Goal: Task Accomplishment & Management: Complete application form

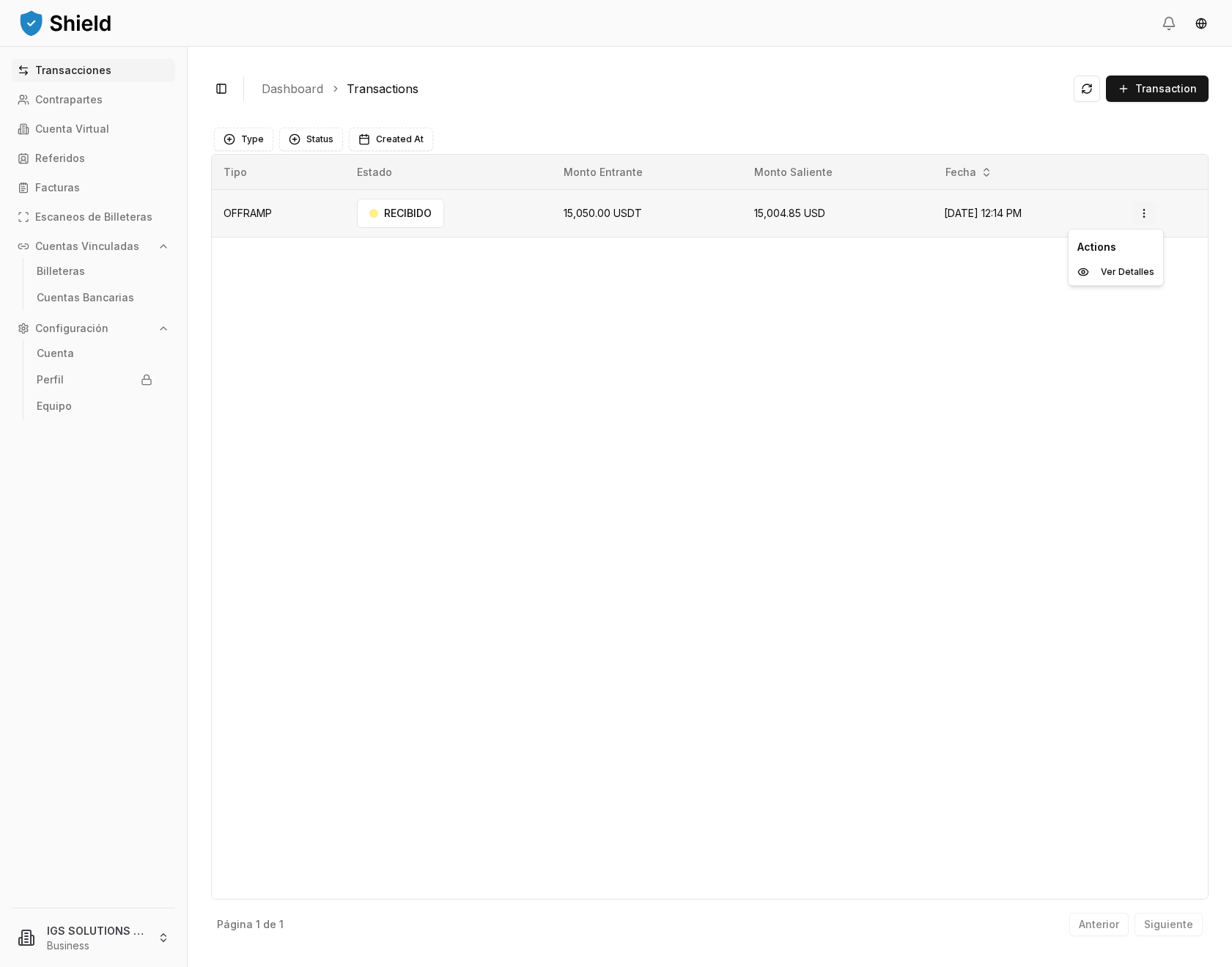
click at [1161, 216] on html "Transacciones Contrapartes Cuenta Virtual Referidos Facturas Escaneos de Billet…" at bounding box center [616, 484] width 1232 height 967
click at [1123, 265] on div "Ver Detalles" at bounding box center [1115, 272] width 89 height 21
click at [512, 219] on td "PROCESADO" at bounding box center [455, 213] width 228 height 48
click at [513, 219] on td "PROCESADO" at bounding box center [455, 213] width 228 height 48
drag, startPoint x: 1140, startPoint y: 214, endPoint x: 1147, endPoint y: 215, distance: 7.1
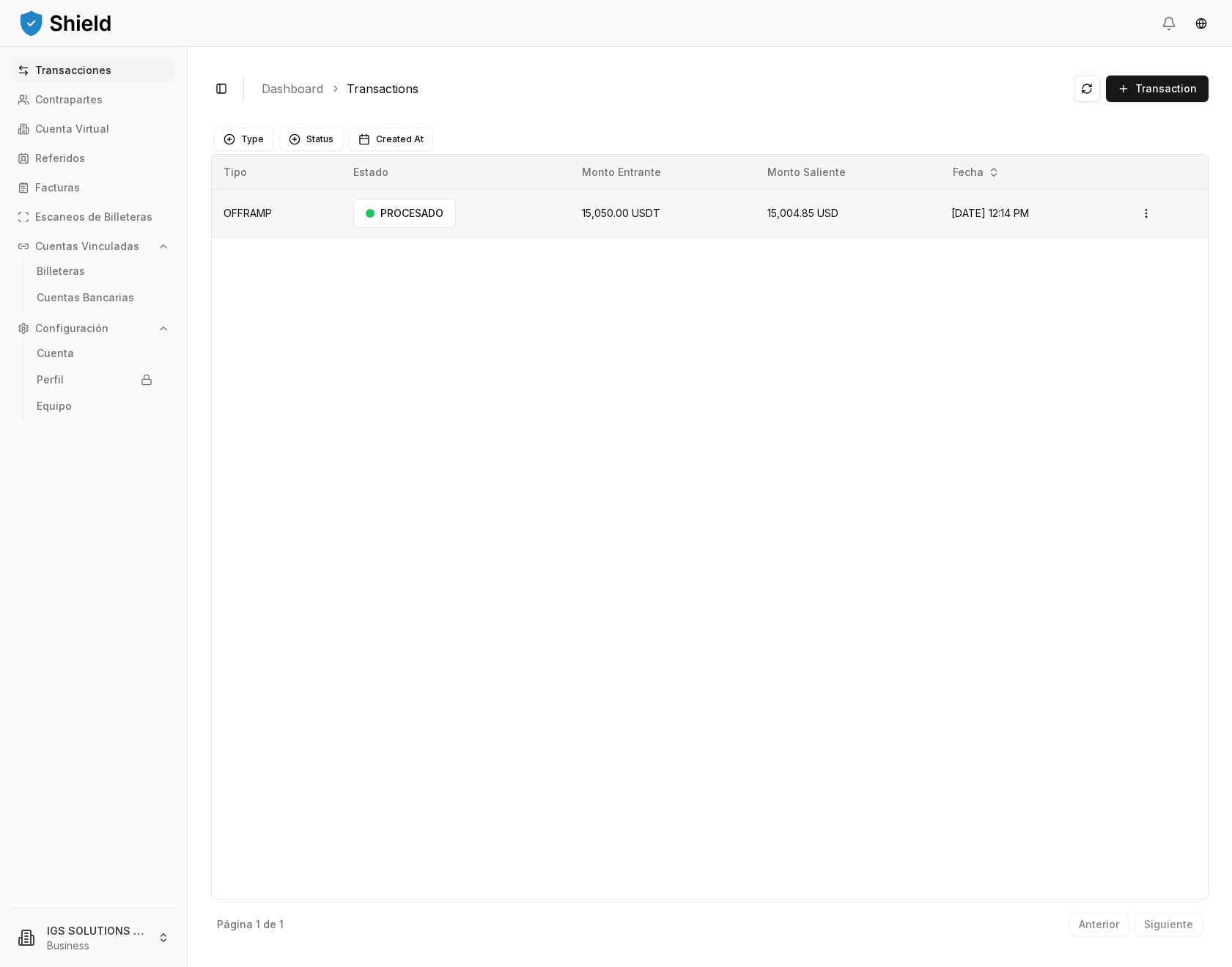
click at [1140, 214] on td "Open menu" at bounding box center [1166, 213] width 85 height 48
click at [1148, 215] on html "Transacciones Contrapartes Cuenta Virtual Referidos Facturas Escaneos de Billet…" at bounding box center [616, 484] width 1232 height 967
click at [1115, 274] on p "Ver Detalles" at bounding box center [1104, 272] width 54 height 9
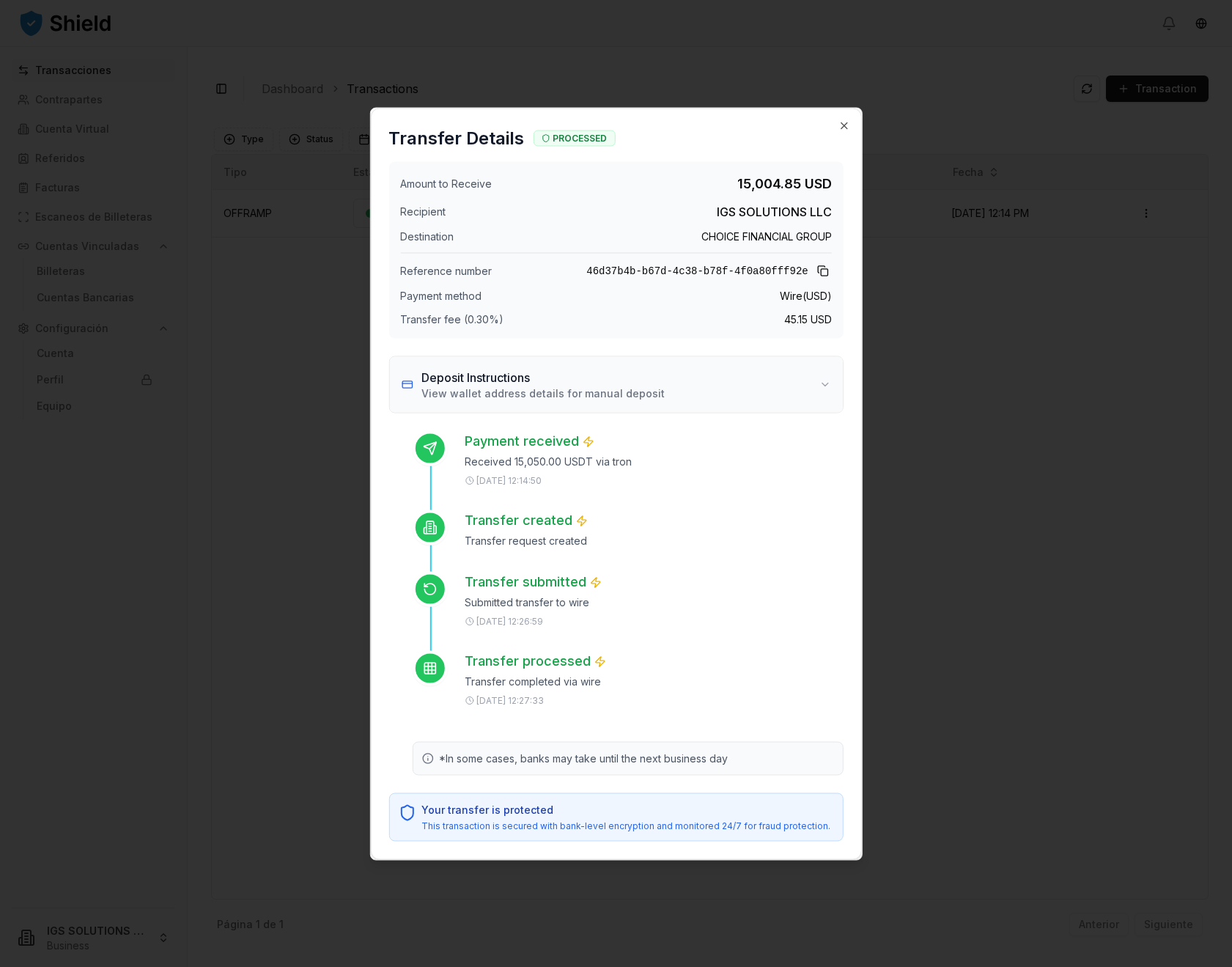
click at [822, 383] on button "Deposit Instructions View wallet address details for manual deposit" at bounding box center [615, 384] width 453 height 56
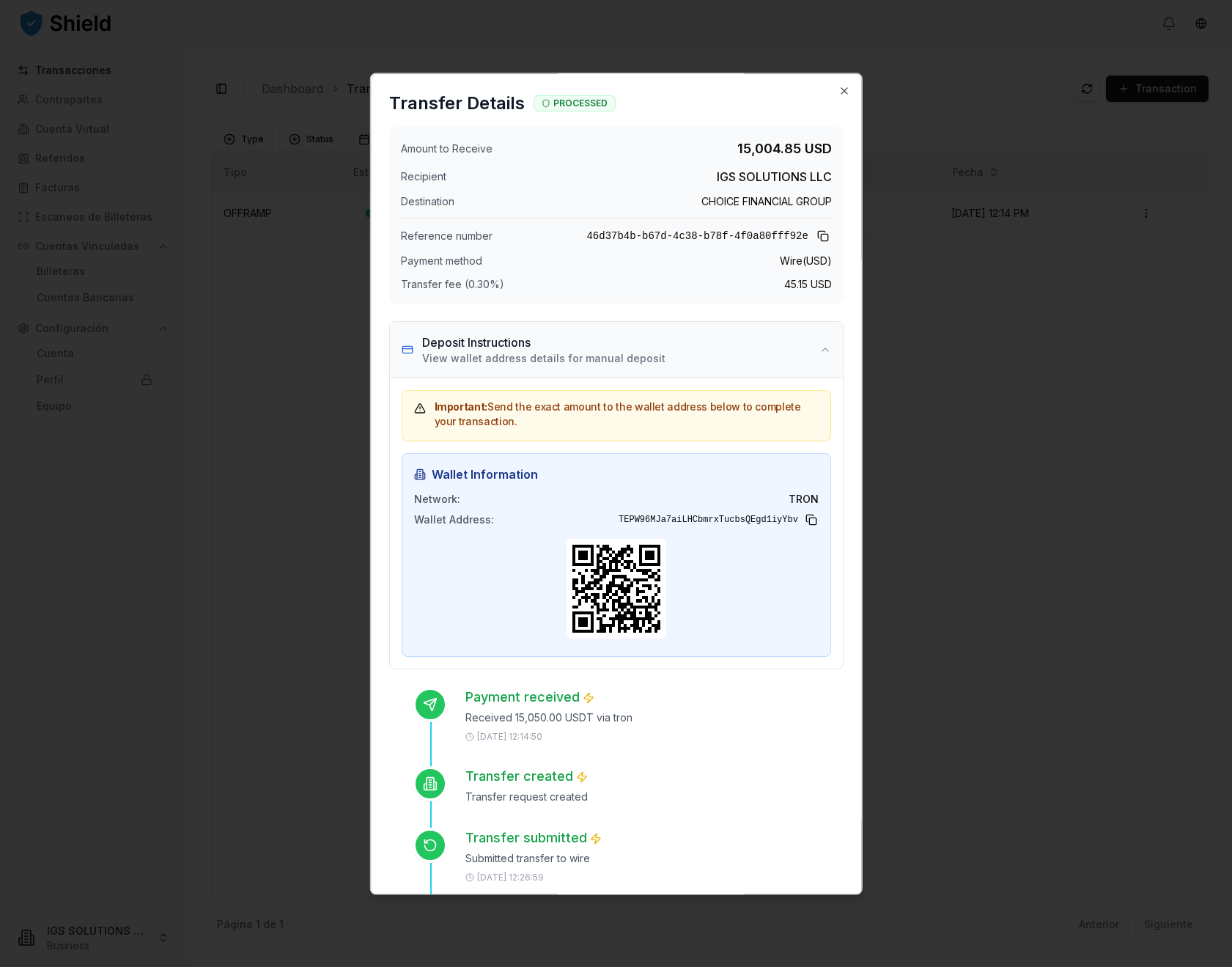
click at [822, 344] on button "Deposit Instructions View wallet address details for manual deposit" at bounding box center [615, 350] width 453 height 56
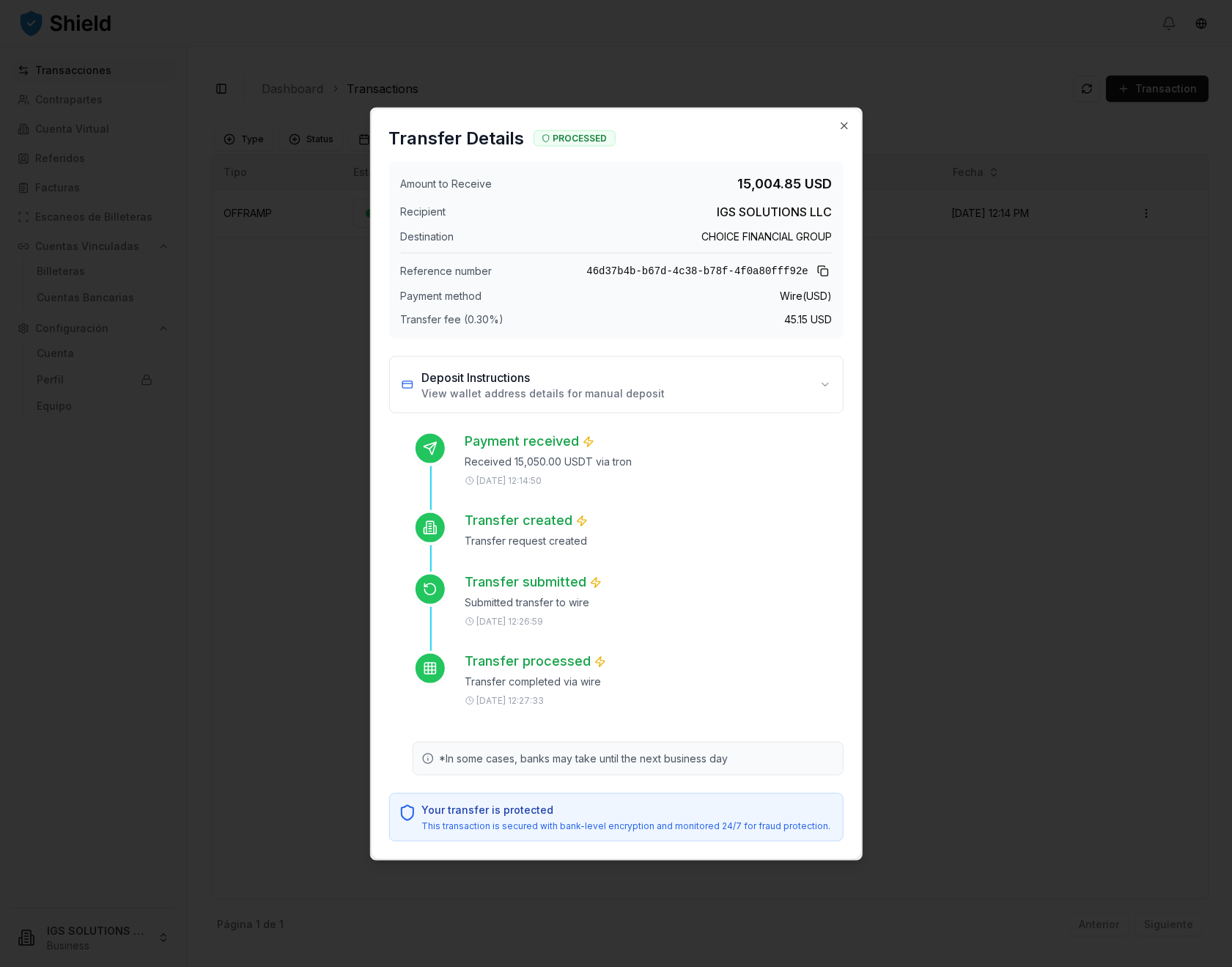
click at [846, 136] on div "Transfer Details PROCESSED" at bounding box center [616, 135] width 490 height 53
click at [843, 126] on icon "button" at bounding box center [844, 125] width 12 height 12
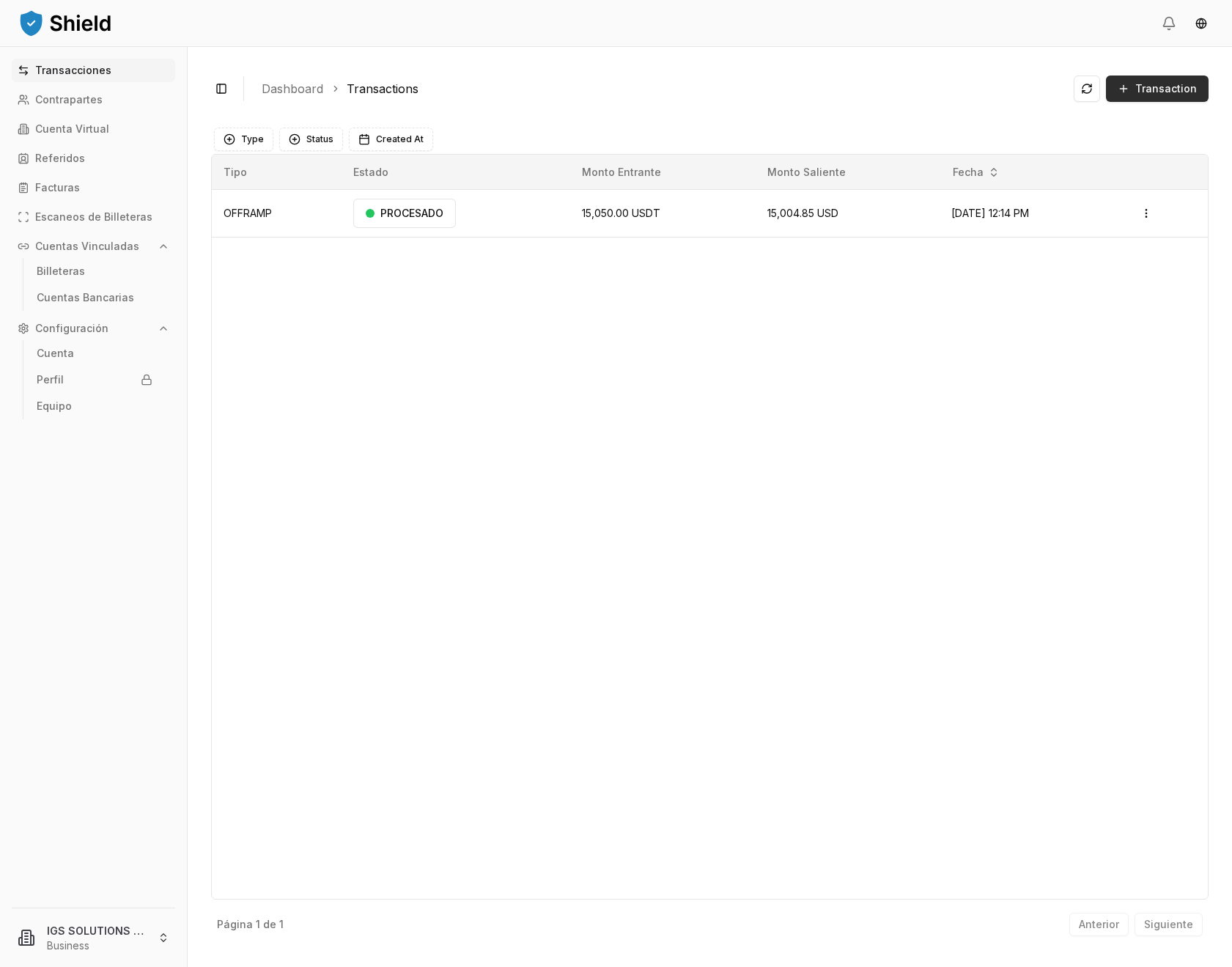
click at [1132, 95] on button "Transaction" at bounding box center [1158, 88] width 102 height 26
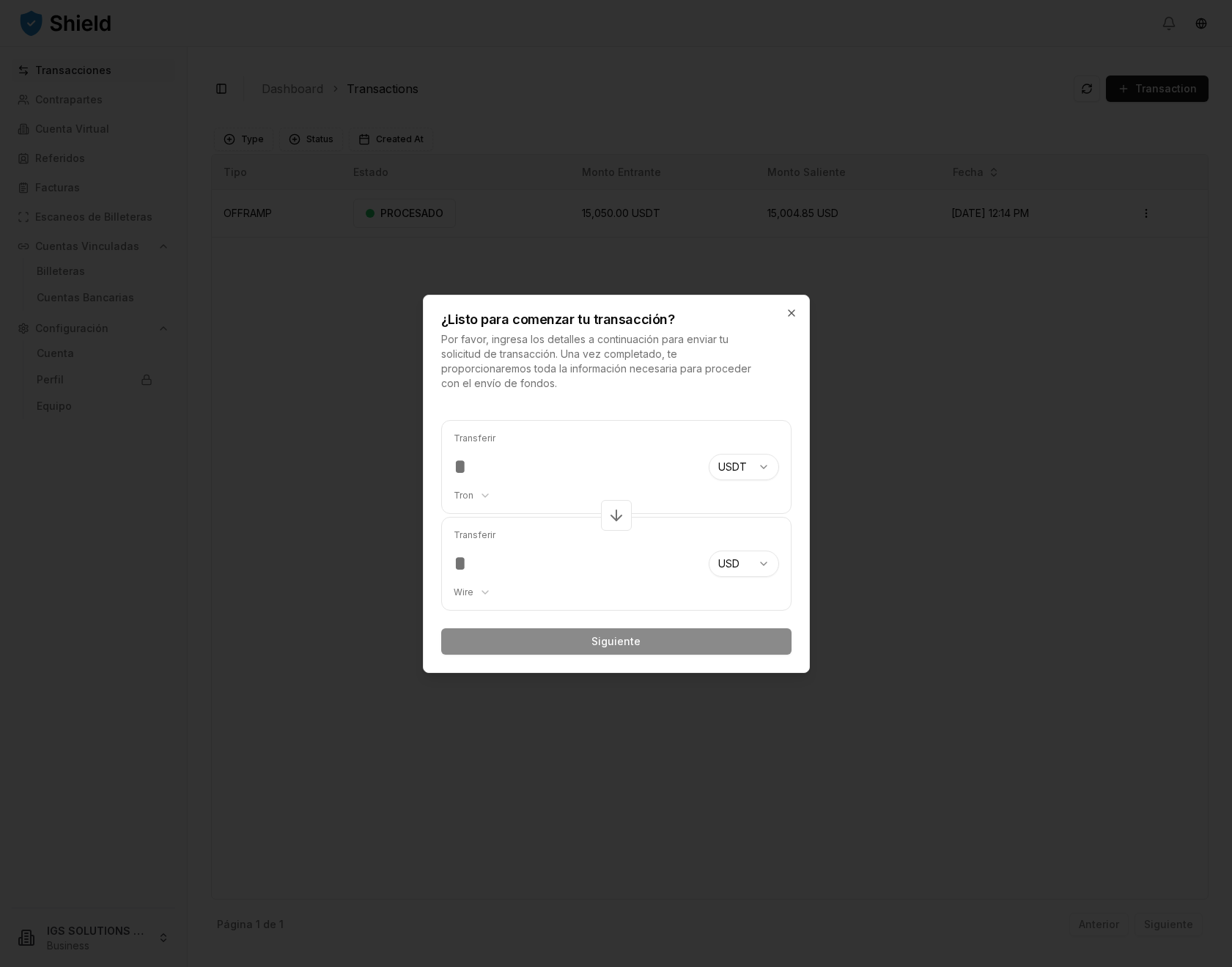
click at [566, 572] on input "number" at bounding box center [575, 563] width 243 height 26
click at [464, 565] on input "number" at bounding box center [575, 563] width 243 height 26
click at [489, 464] on input "number" at bounding box center [575, 466] width 243 height 26
type input "******"
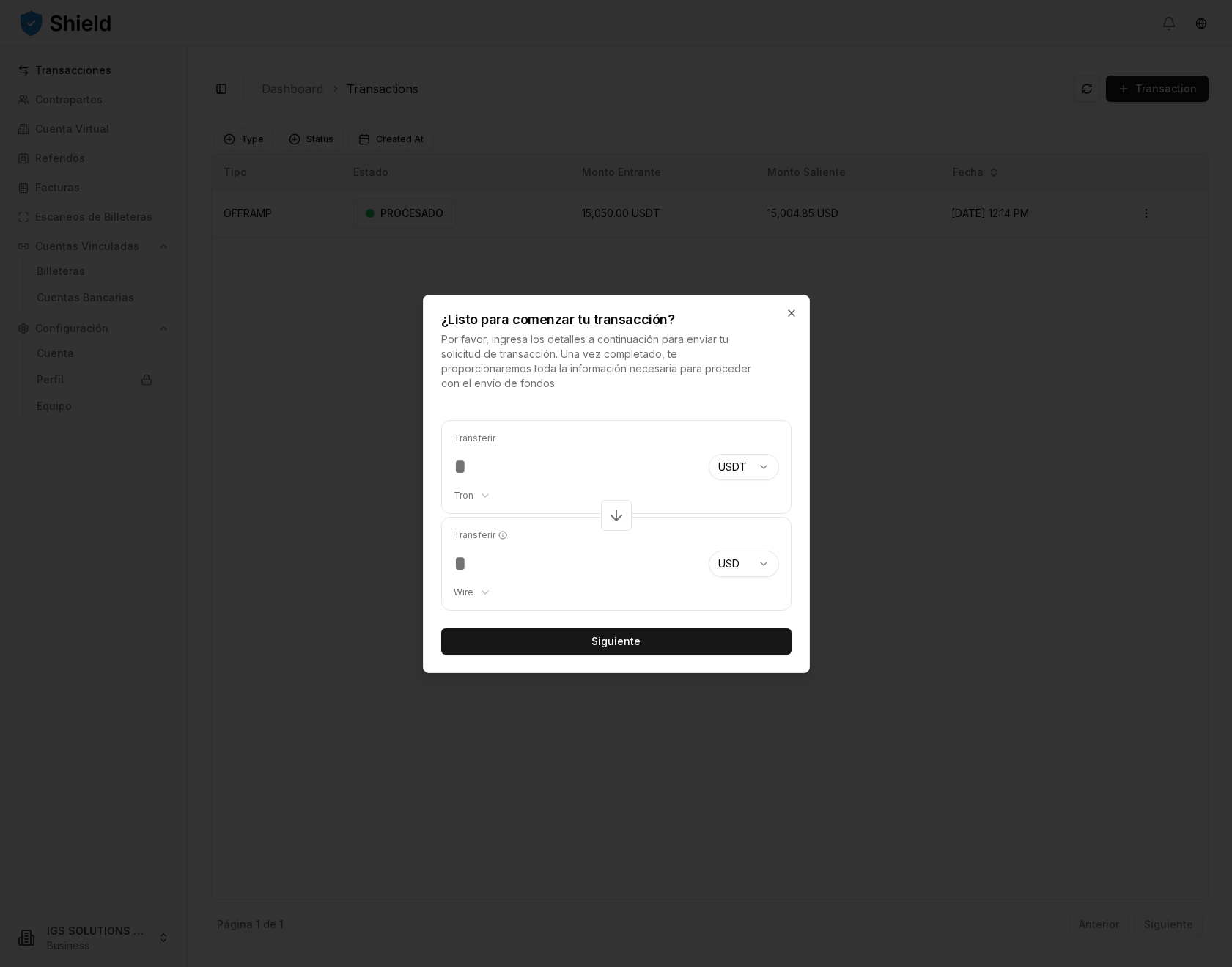
click at [572, 459] on input "******" at bounding box center [575, 466] width 243 height 26
type input "******"
click at [795, 312] on icon "button" at bounding box center [792, 313] width 12 height 12
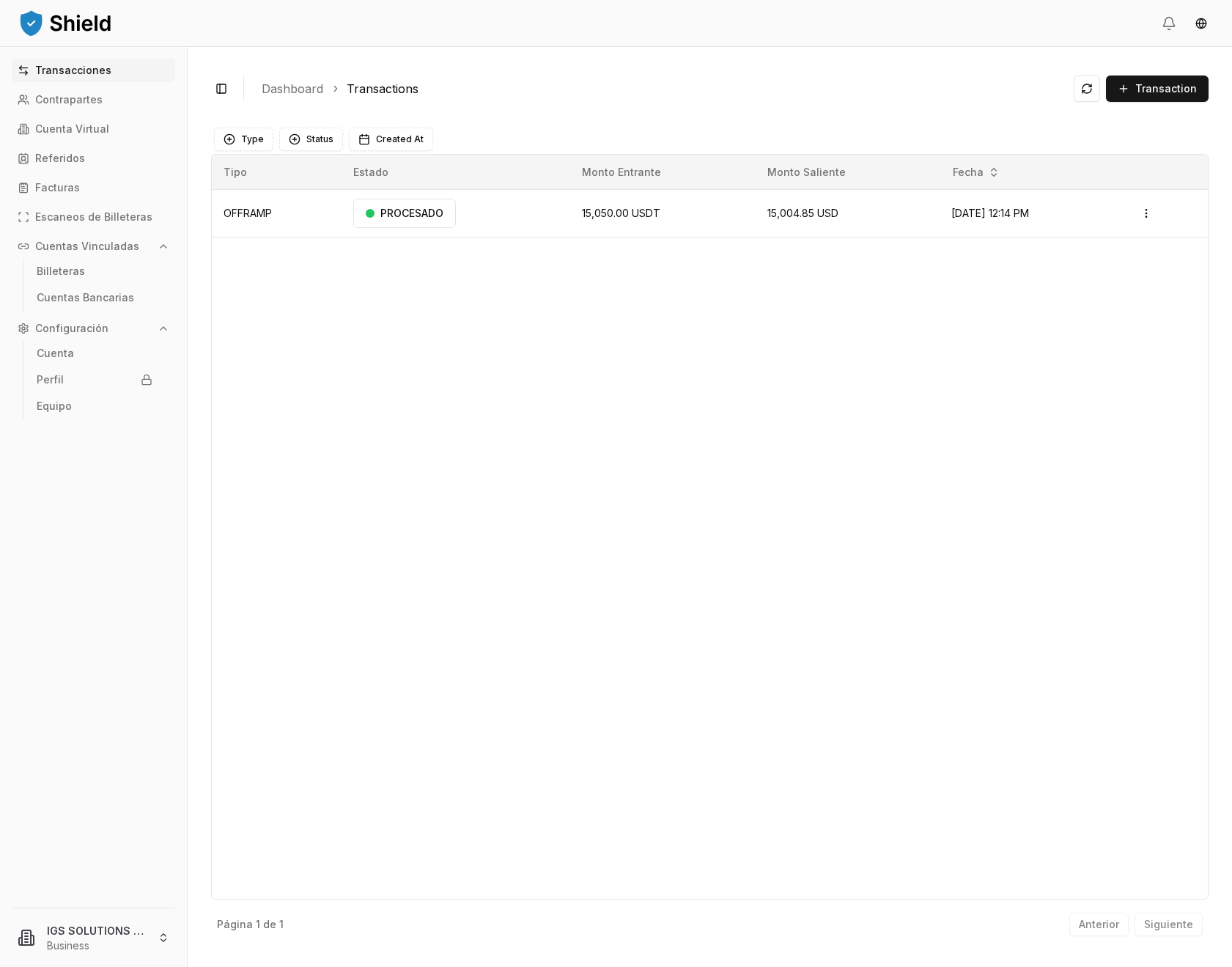
click at [795, 313] on div "Tipo Estado Monto Entrante Monto Saliente Fecha OFFRAMP PROCESADO 15,050.00 USD…" at bounding box center [709, 527] width 998 height 746
click at [787, 416] on div "Tipo Estado Monto Entrante Monto Saliente Fecha OFFRAMP PROCESADO 15,050.00 USD…" at bounding box center [709, 527] width 998 height 746
click at [1191, 77] on button "Transaction" at bounding box center [1158, 88] width 102 height 26
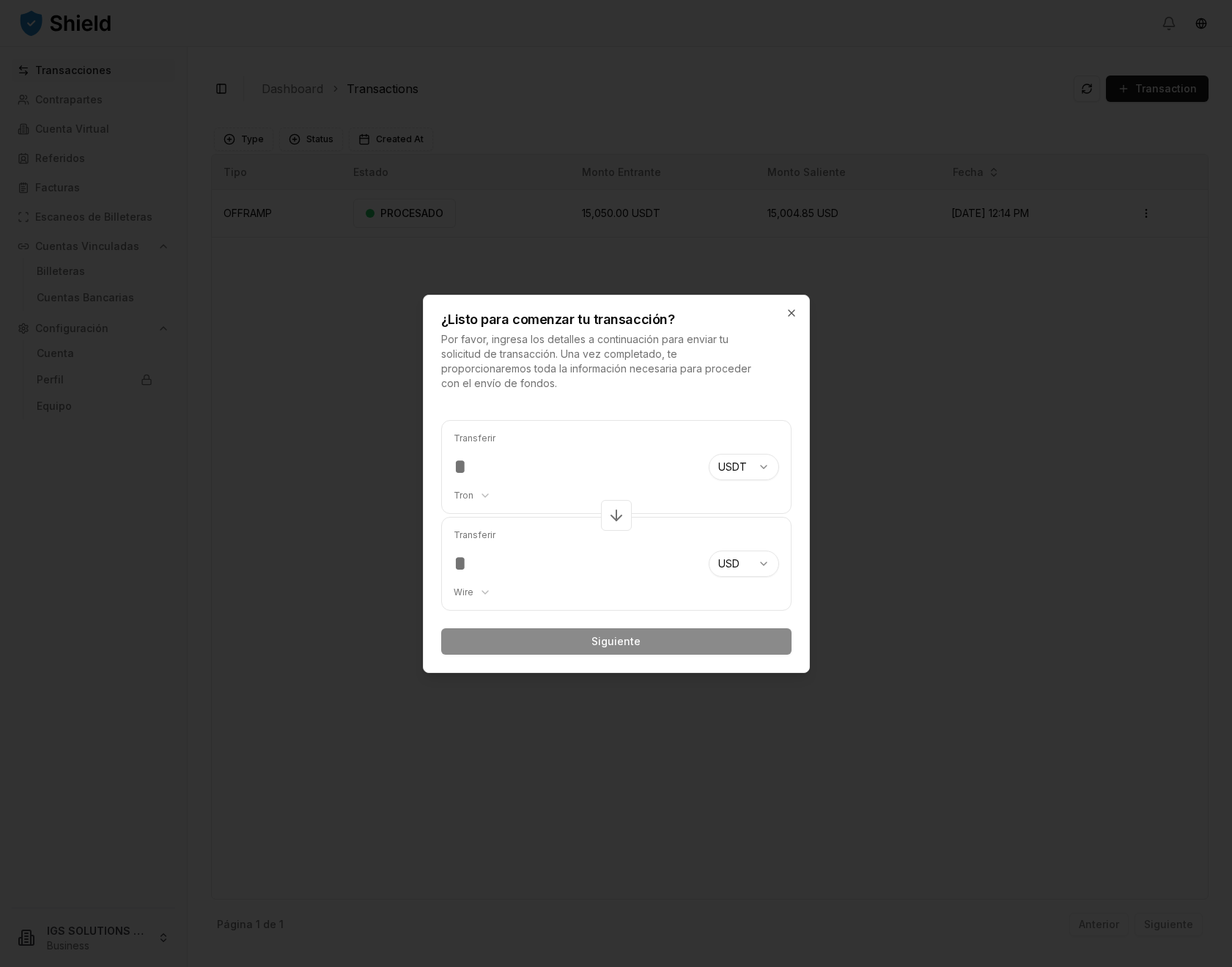
drag, startPoint x: 792, startPoint y: 308, endPoint x: 717, endPoint y: 311, distance: 75.1
click at [792, 308] on icon "button" at bounding box center [792, 313] width 12 height 12
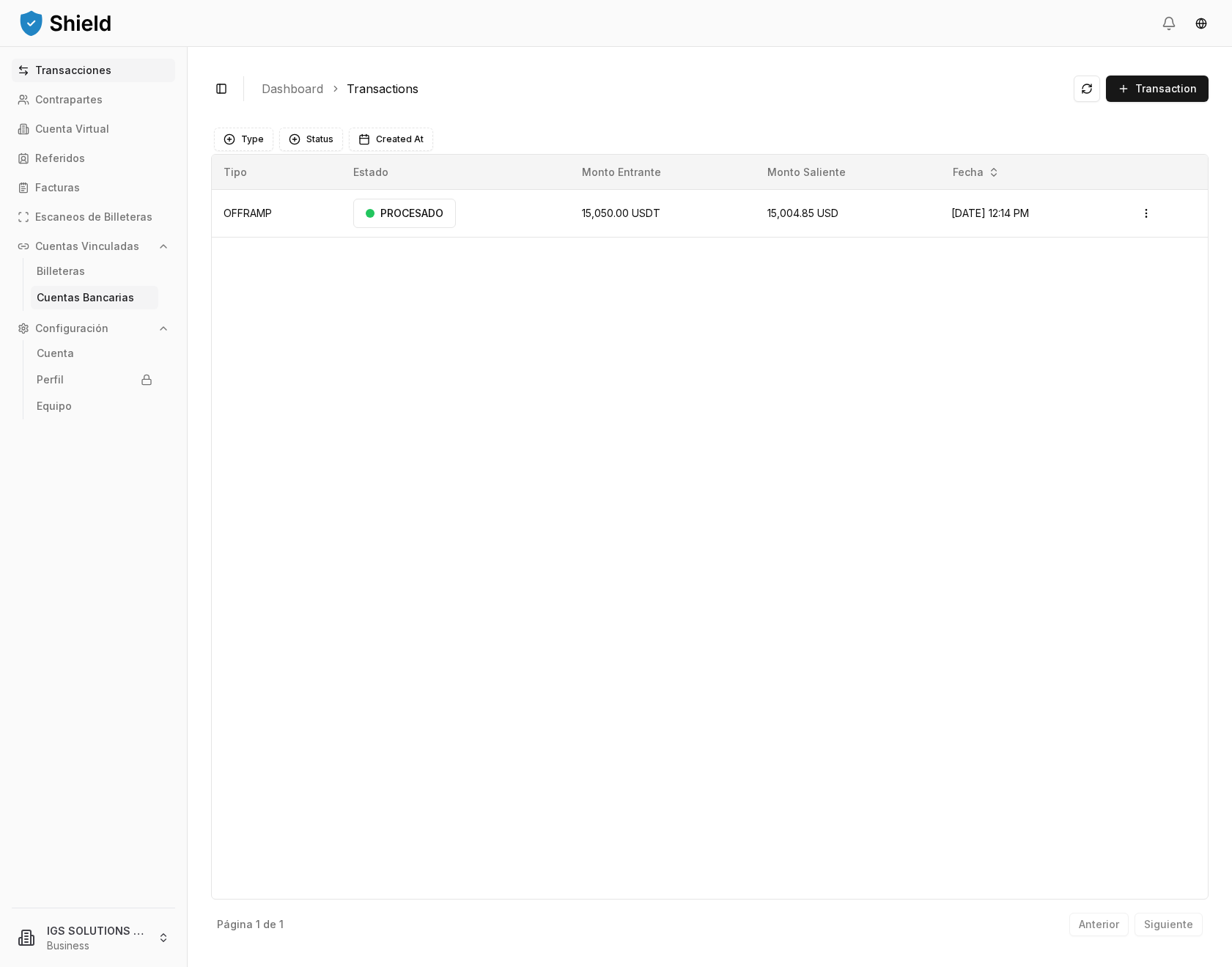
click at [65, 292] on p "Cuentas Bancarias" at bounding box center [85, 297] width 98 height 10
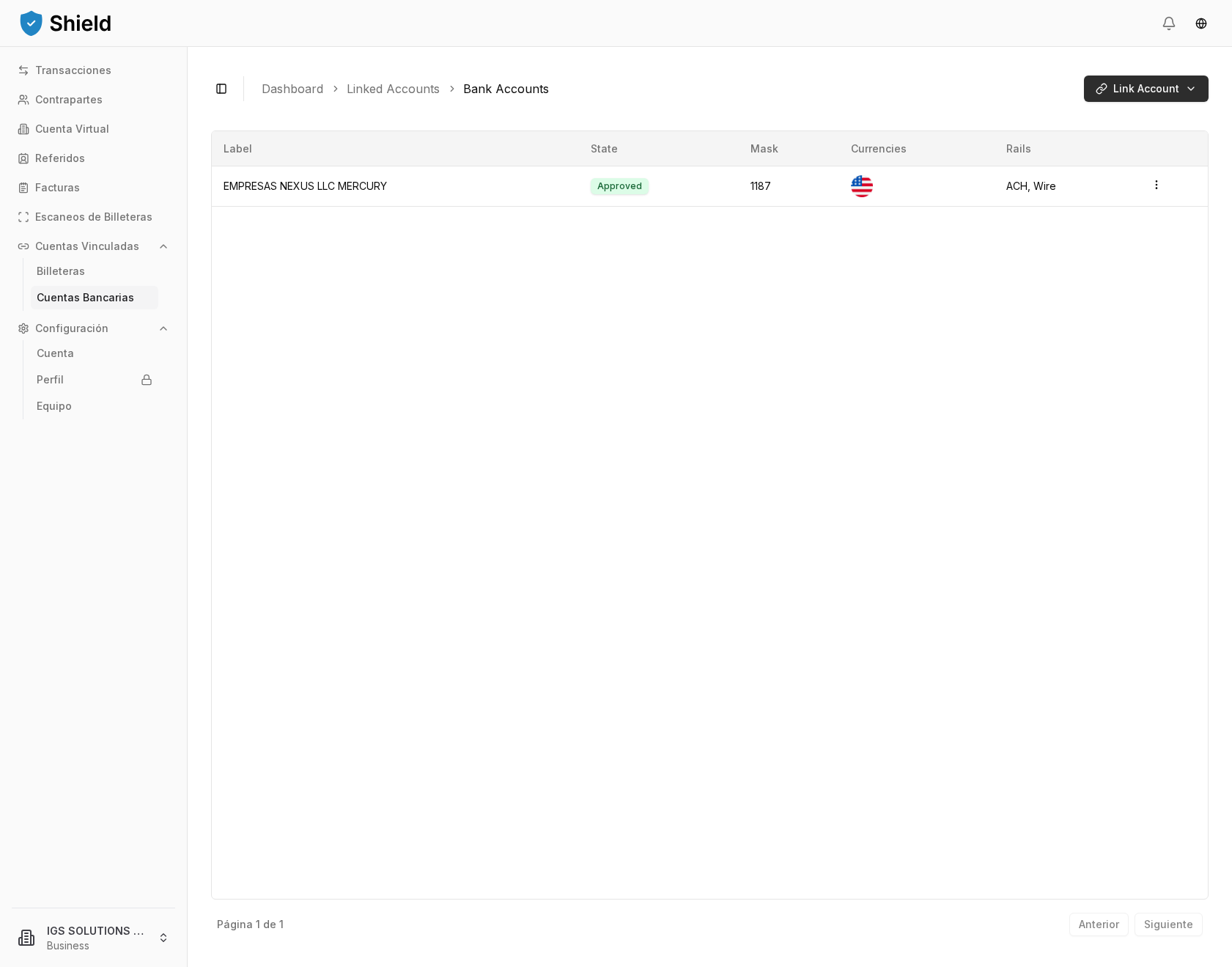
click at [1196, 89] on html "Transacciones Contrapartes Cuenta Virtual Referidos Facturas Escaneos de Billet…" at bounding box center [616, 484] width 1232 height 967
click at [1088, 124] on span "Manual Input" at bounding box center [1078, 125] width 94 height 14
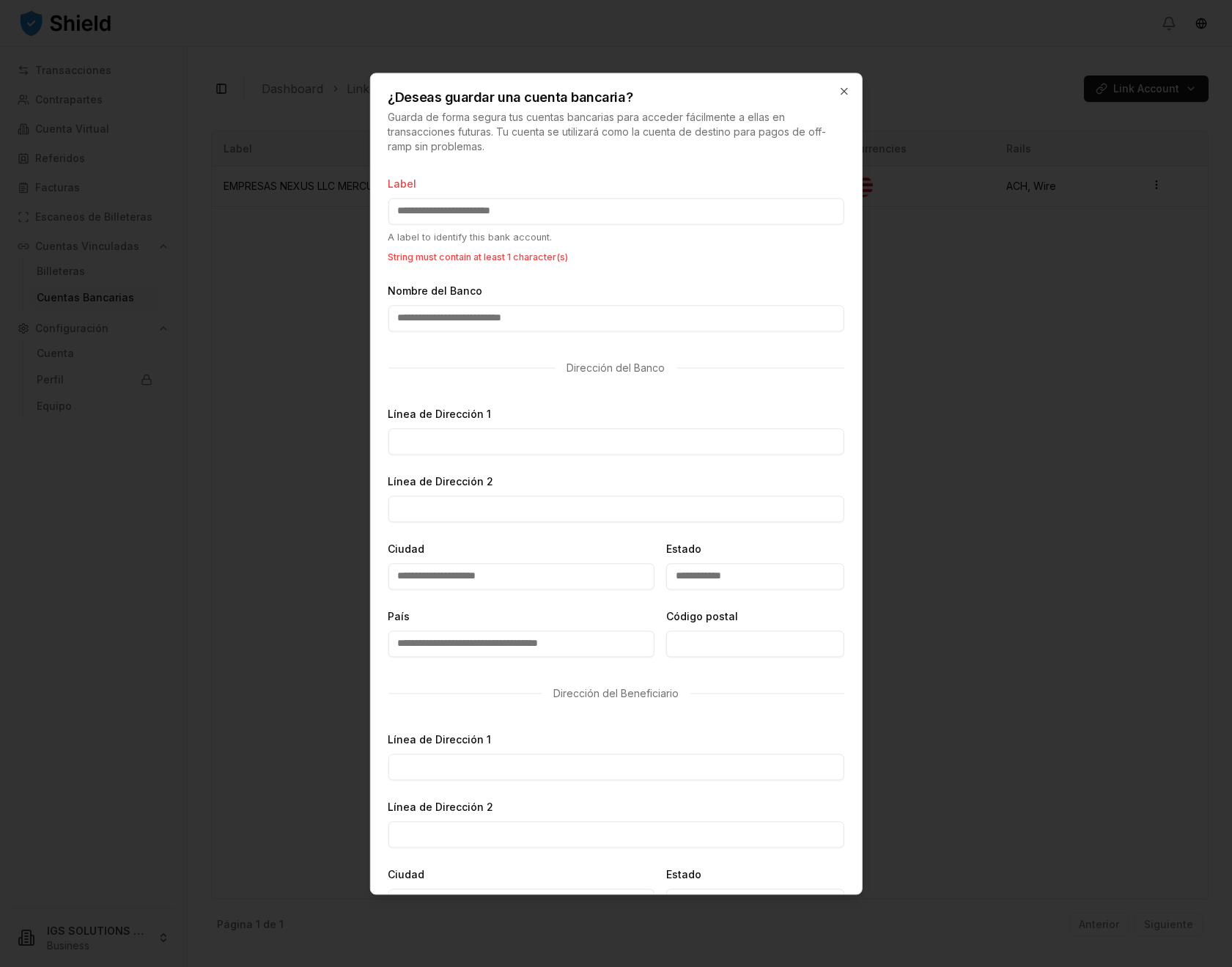
click at [473, 206] on input "Label" at bounding box center [616, 211] width 456 height 26
click at [473, 204] on input "Label" at bounding box center [616, 211] width 456 height 26
paste input "**********"
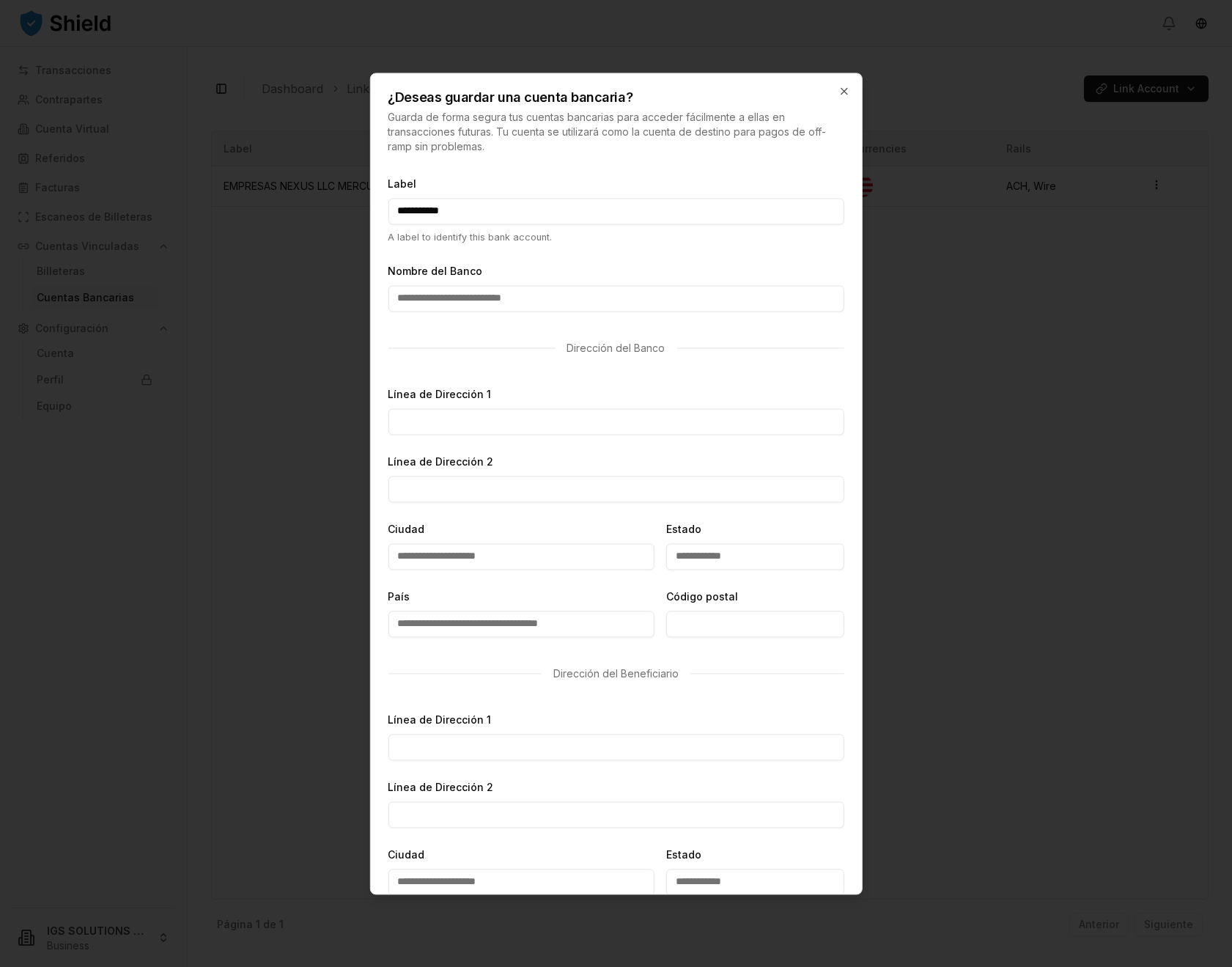
click at [666, 359] on div "Dirección del Banco" at bounding box center [616, 348] width 456 height 39
click at [477, 205] on input "**********" at bounding box center [616, 211] width 456 height 26
click at [479, 205] on input "**********" at bounding box center [616, 211] width 456 height 26
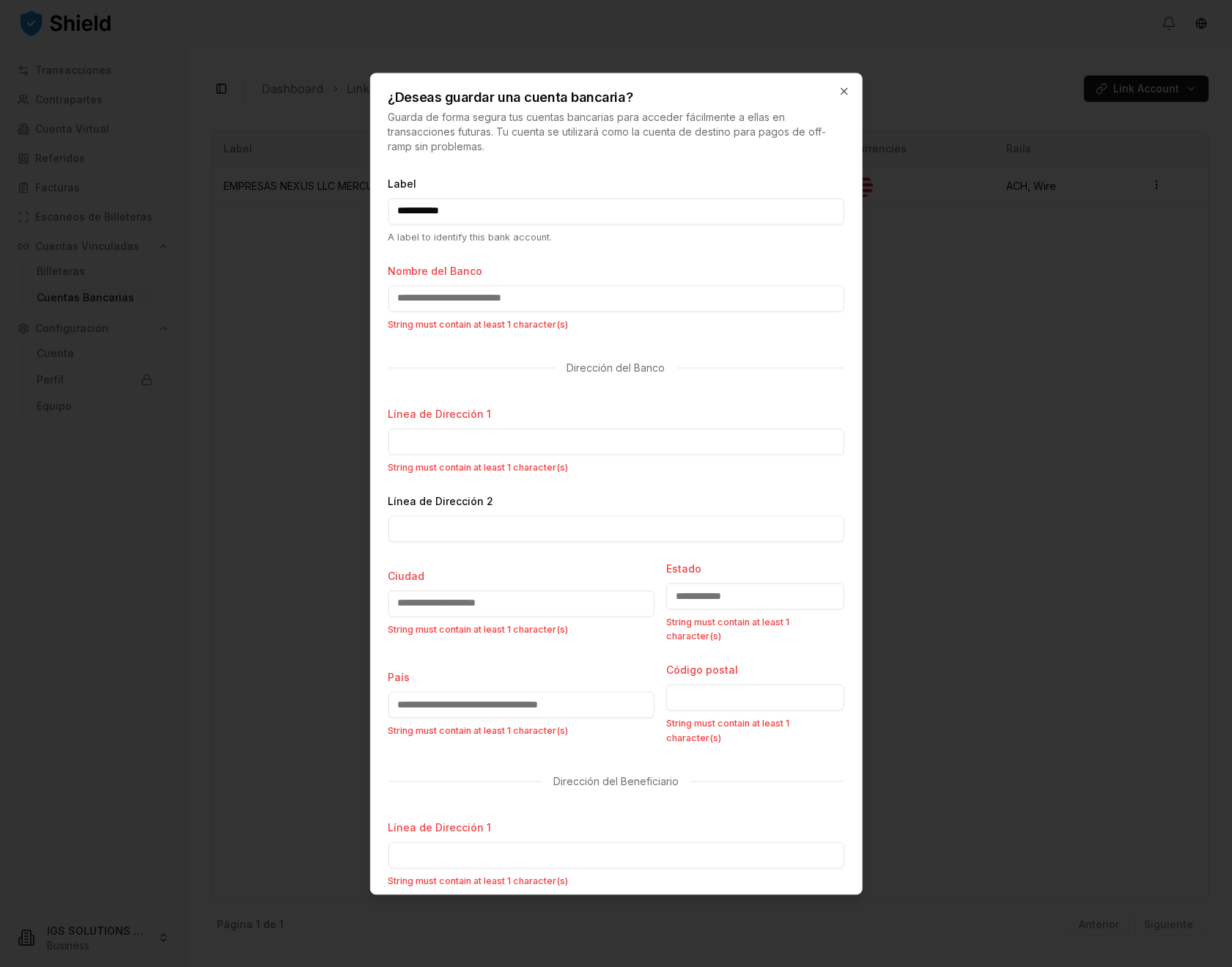
click at [479, 205] on input "**********" at bounding box center [616, 211] width 456 height 26
type input "*"
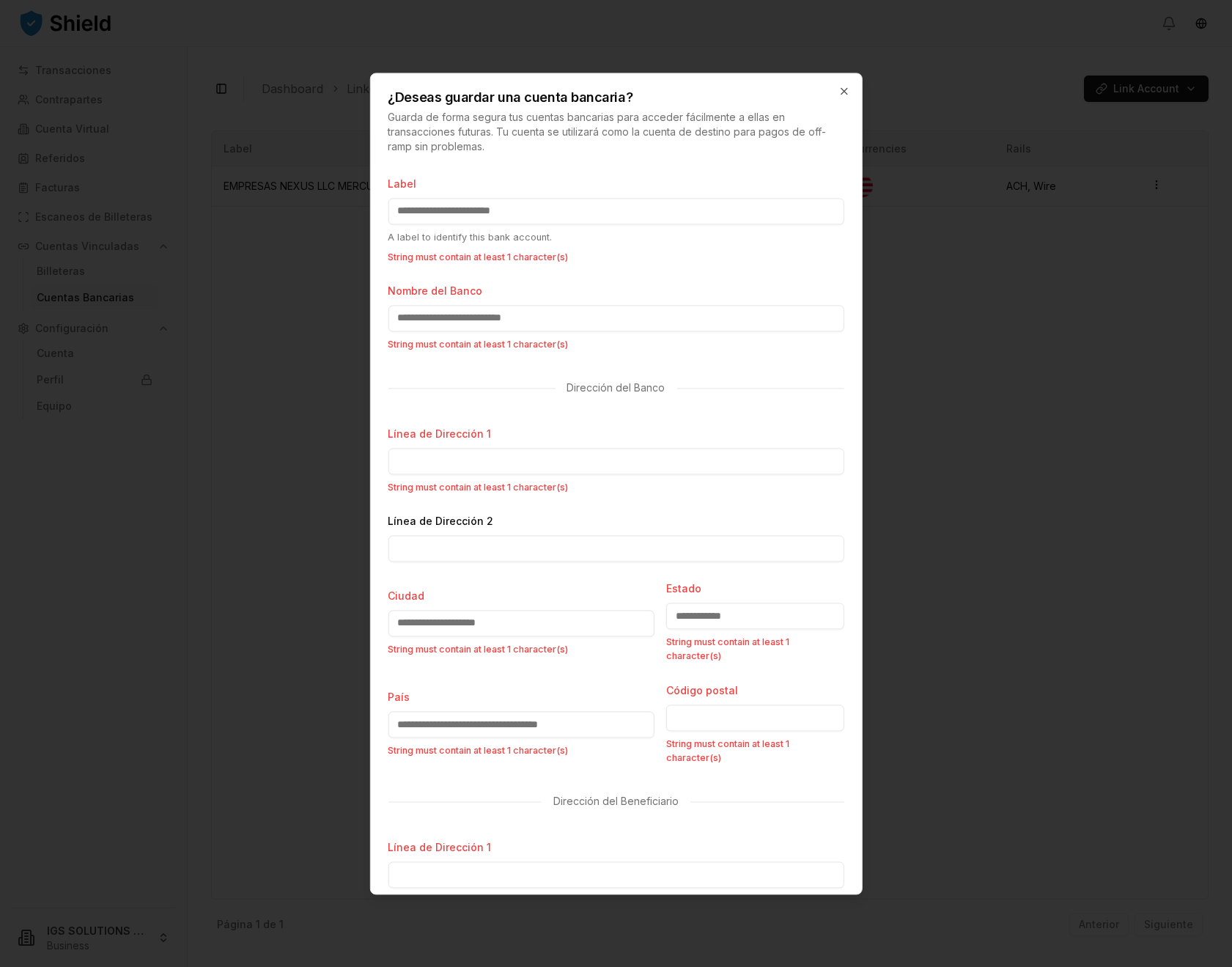
click at [1028, 518] on div at bounding box center [616, 484] width 1232 height 967
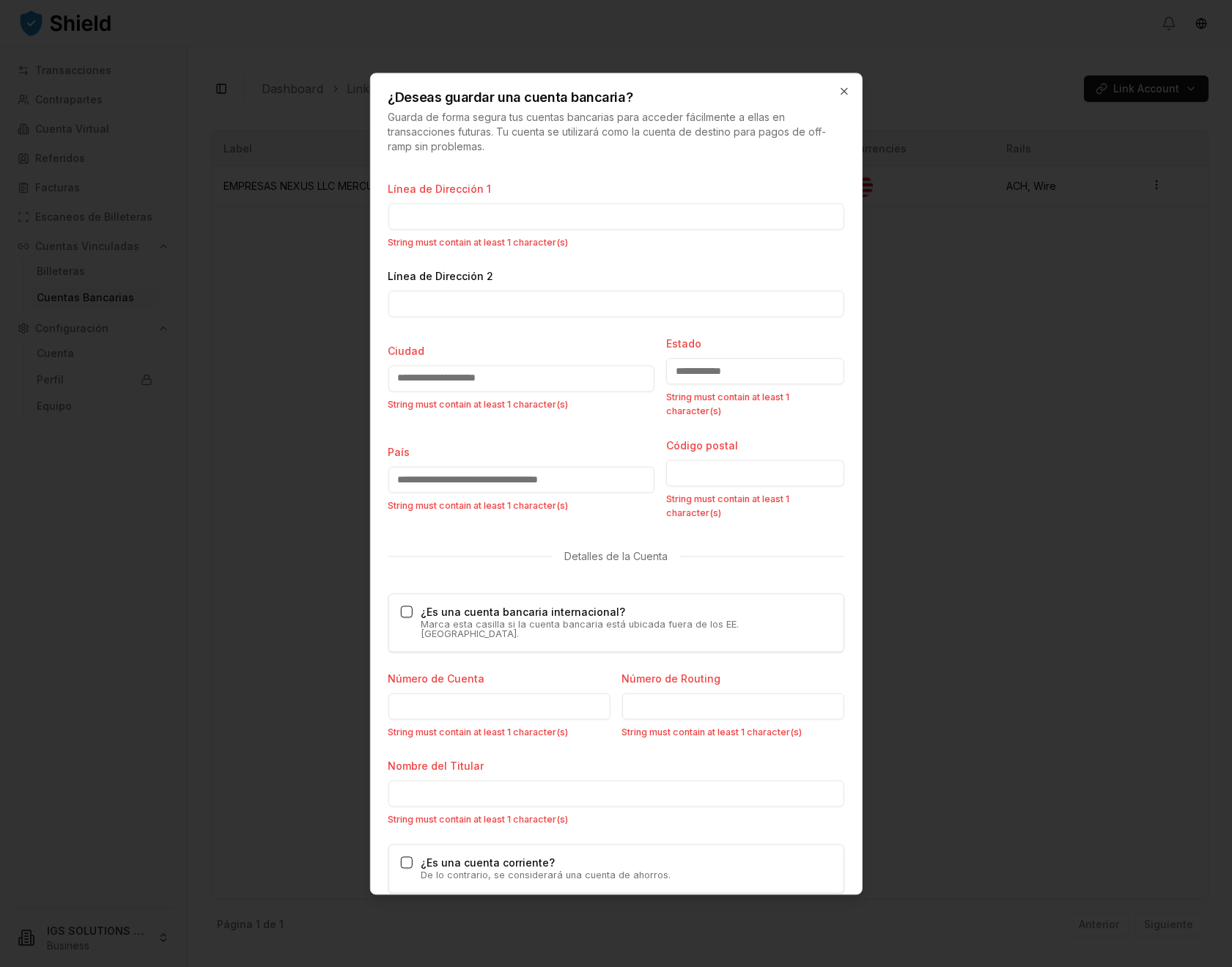
scroll to position [660, 0]
click at [408, 607] on button "¿Es una cuenta bancaria internacional?" at bounding box center [405, 610] width 12 height 12
